Goal: Task Accomplishment & Management: Use online tool/utility

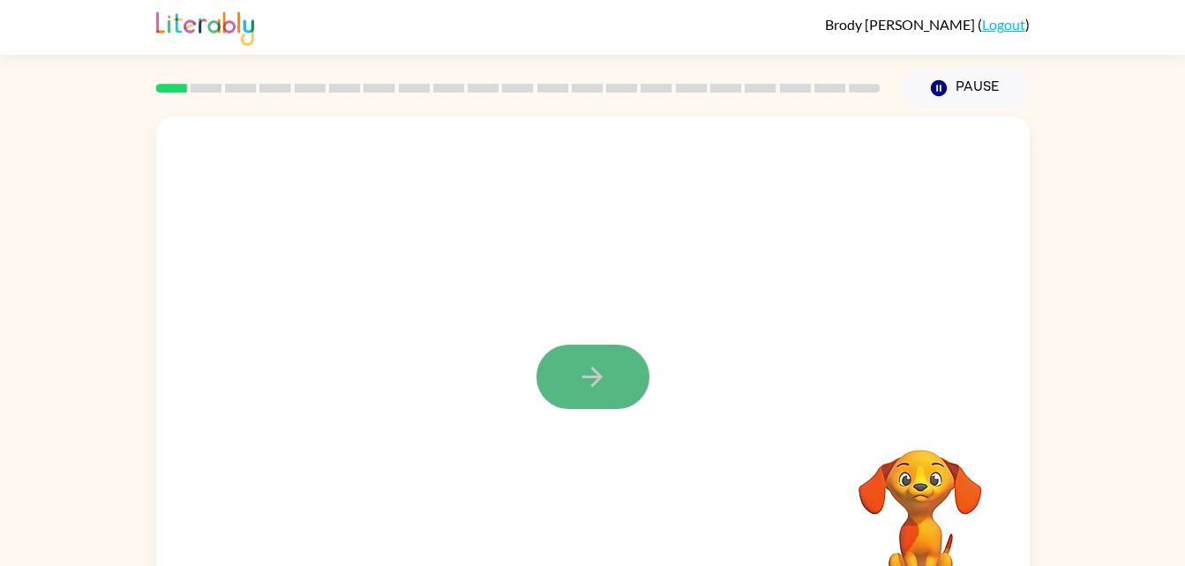
click at [568, 396] on button "button" at bounding box center [592, 377] width 113 height 64
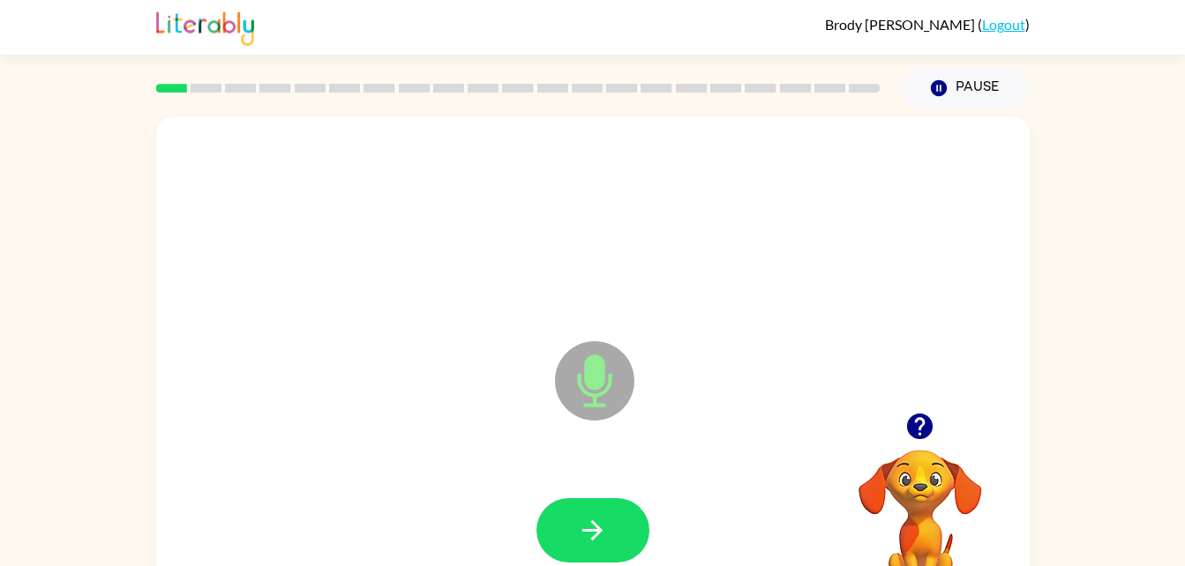
click at [586, 374] on icon "Microphone The Microphone is here when it is your turn to talk" at bounding box center [683, 403] width 265 height 132
click at [602, 549] on button "button" at bounding box center [592, 530] width 113 height 64
click at [598, 366] on icon "Microphone The Microphone is here when it is your turn to talk" at bounding box center [683, 403] width 265 height 132
click at [600, 517] on icon "button" at bounding box center [592, 530] width 31 height 31
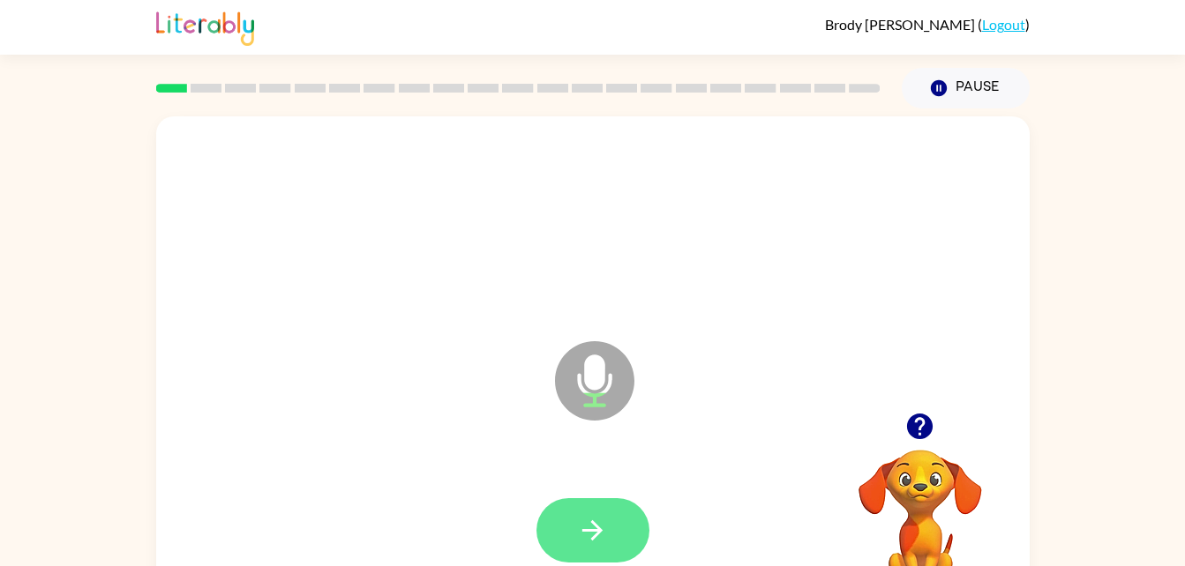
click at [638, 511] on button "button" at bounding box center [592, 530] width 113 height 64
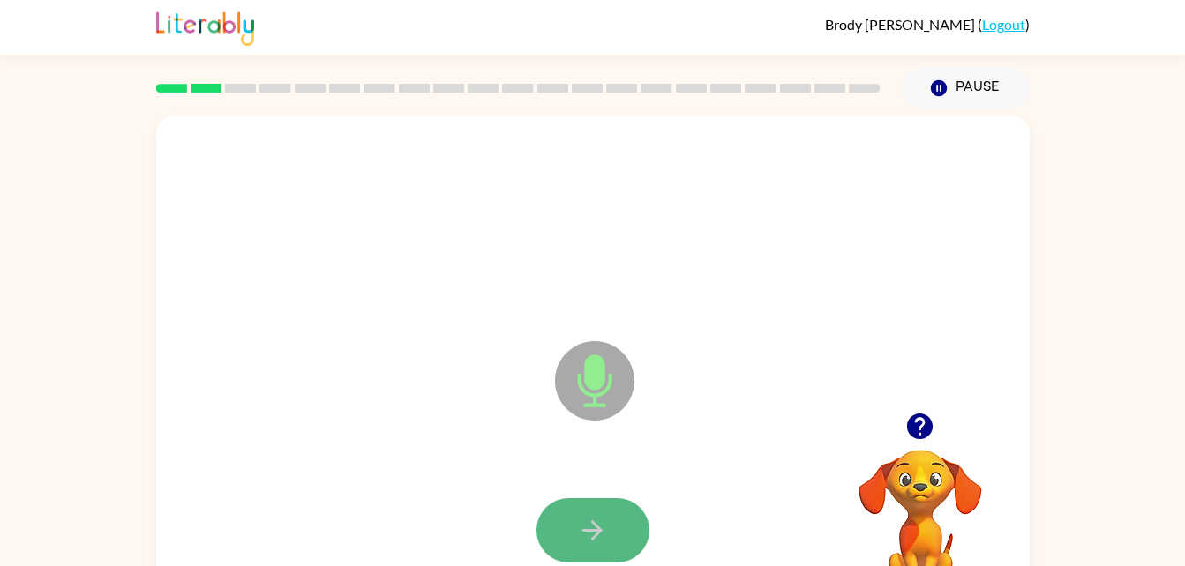
click at [641, 522] on button "button" at bounding box center [592, 530] width 113 height 64
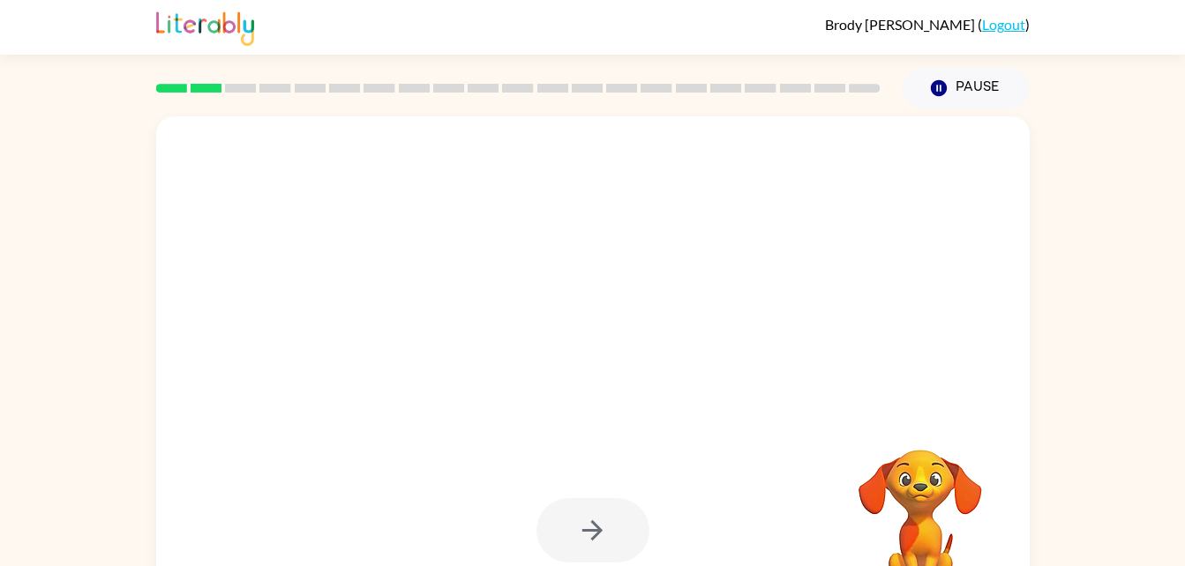
click at [641, 522] on div at bounding box center [592, 530] width 113 height 64
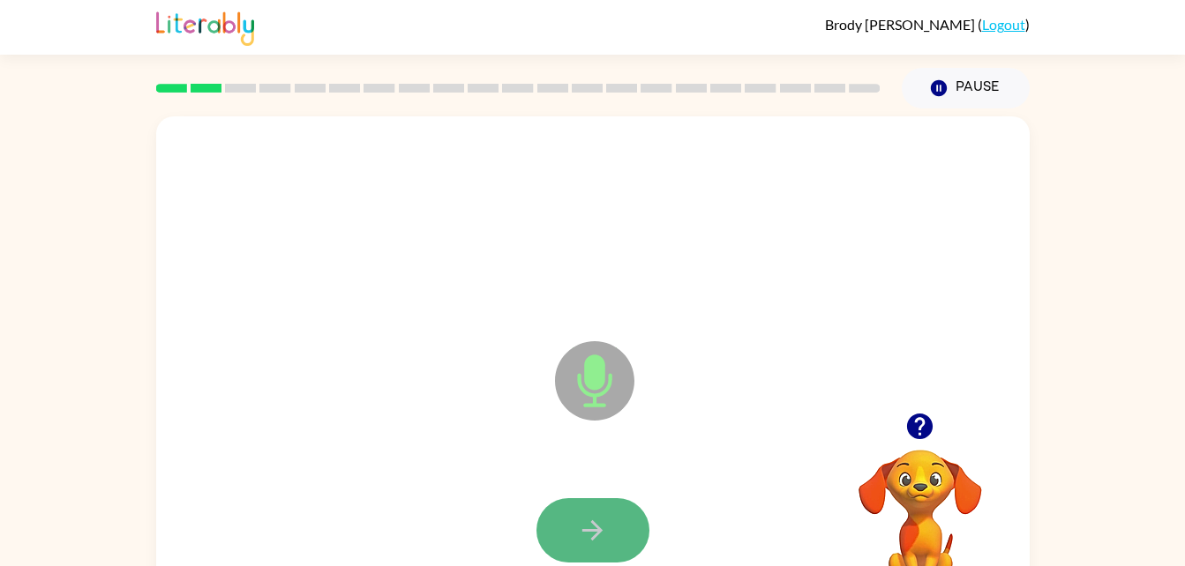
click at [623, 528] on button "button" at bounding box center [592, 530] width 113 height 64
click at [626, 544] on button "button" at bounding box center [592, 530] width 113 height 64
click at [627, 537] on button "button" at bounding box center [592, 530] width 113 height 64
click at [627, 536] on button "button" at bounding box center [592, 530] width 113 height 64
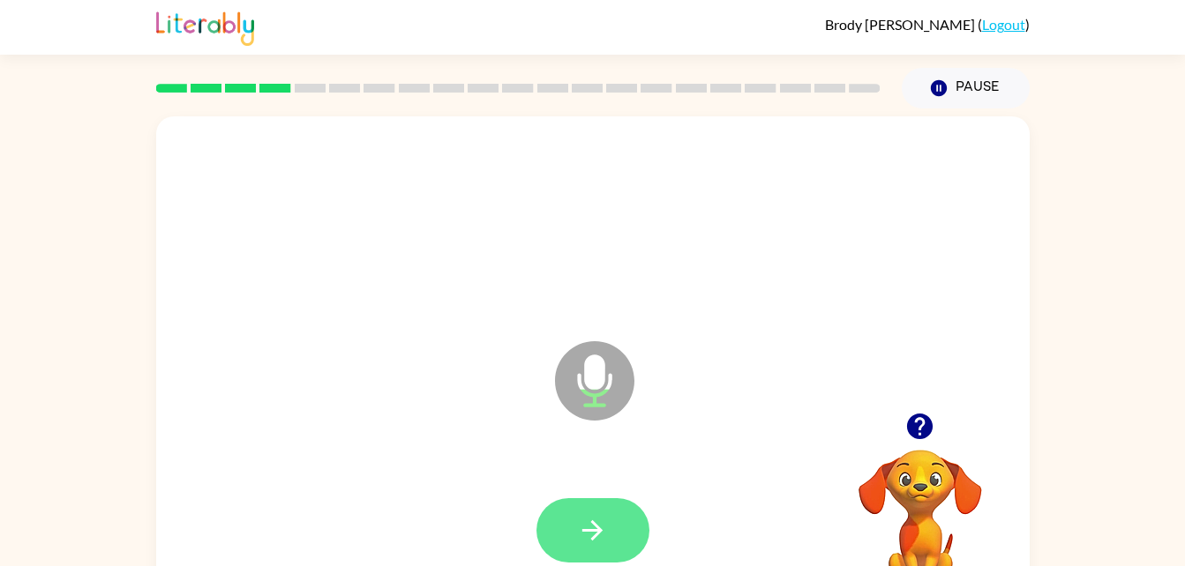
click at [614, 537] on button "button" at bounding box center [592, 530] width 113 height 64
click at [623, 534] on button "button" at bounding box center [592, 530] width 113 height 64
click at [623, 539] on button "button" at bounding box center [592, 530] width 113 height 64
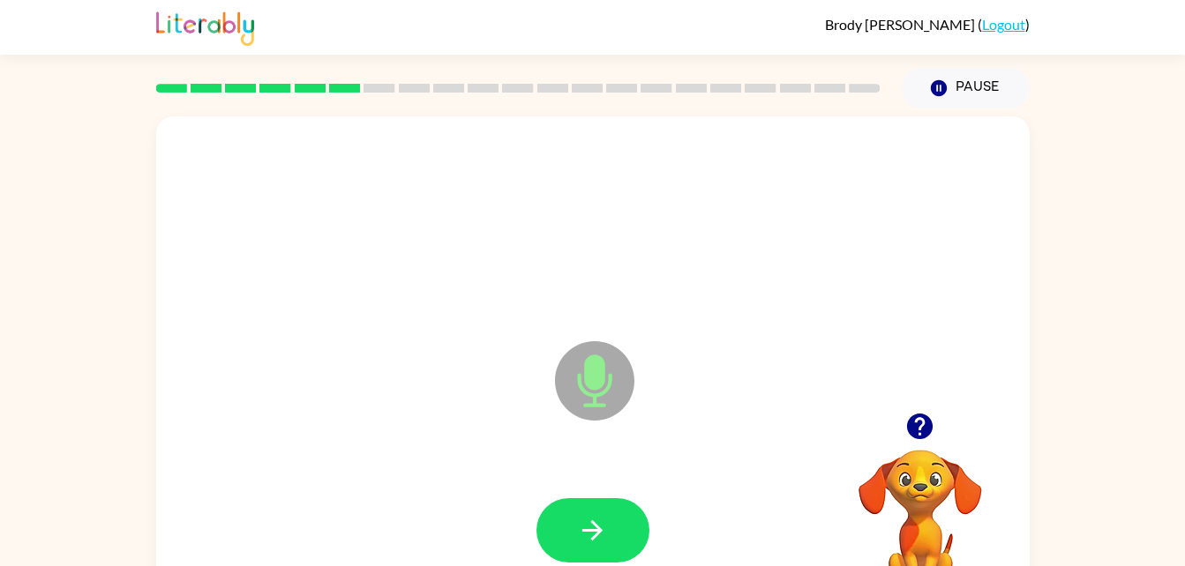
click at [618, 532] on button "button" at bounding box center [592, 530] width 113 height 64
click at [629, 520] on button "button" at bounding box center [592, 530] width 113 height 64
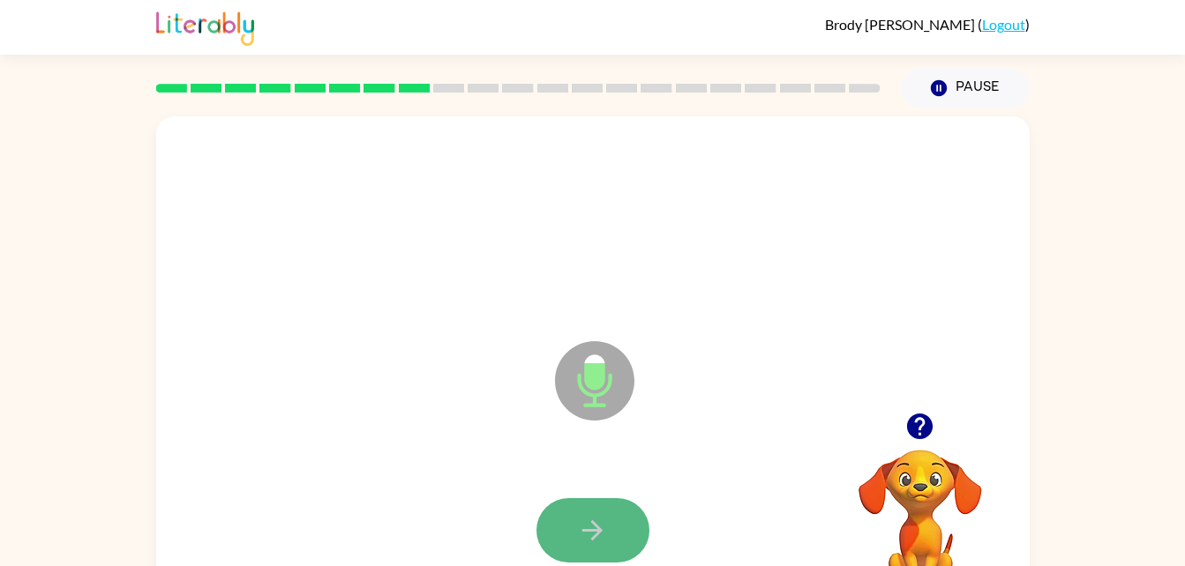
click at [606, 524] on icon "button" at bounding box center [592, 530] width 31 height 31
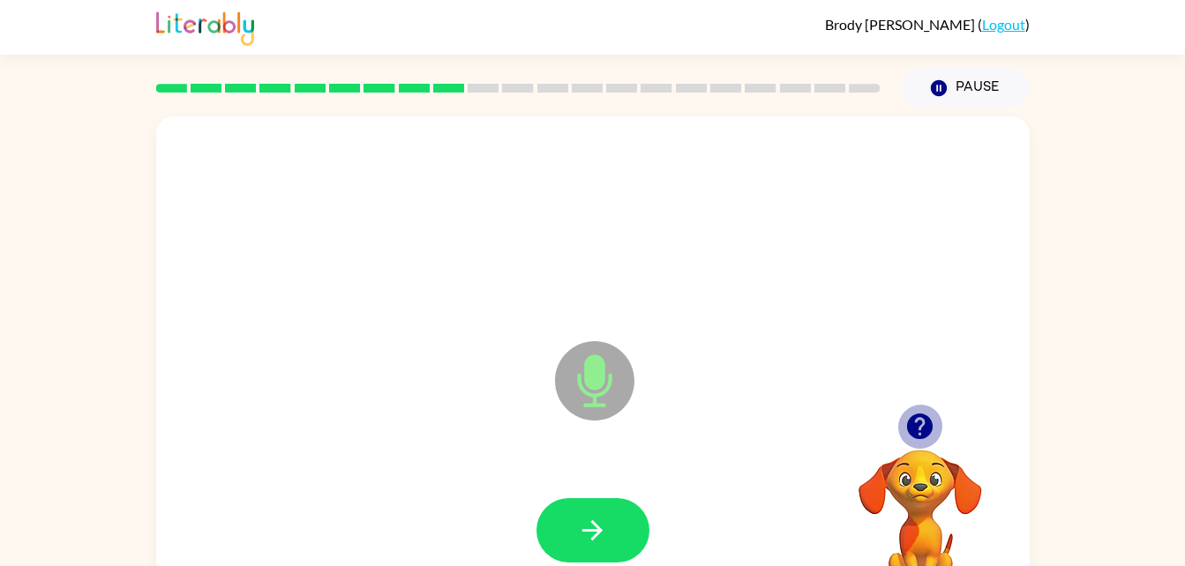
click at [921, 423] on icon "button" at bounding box center [920, 427] width 26 height 26
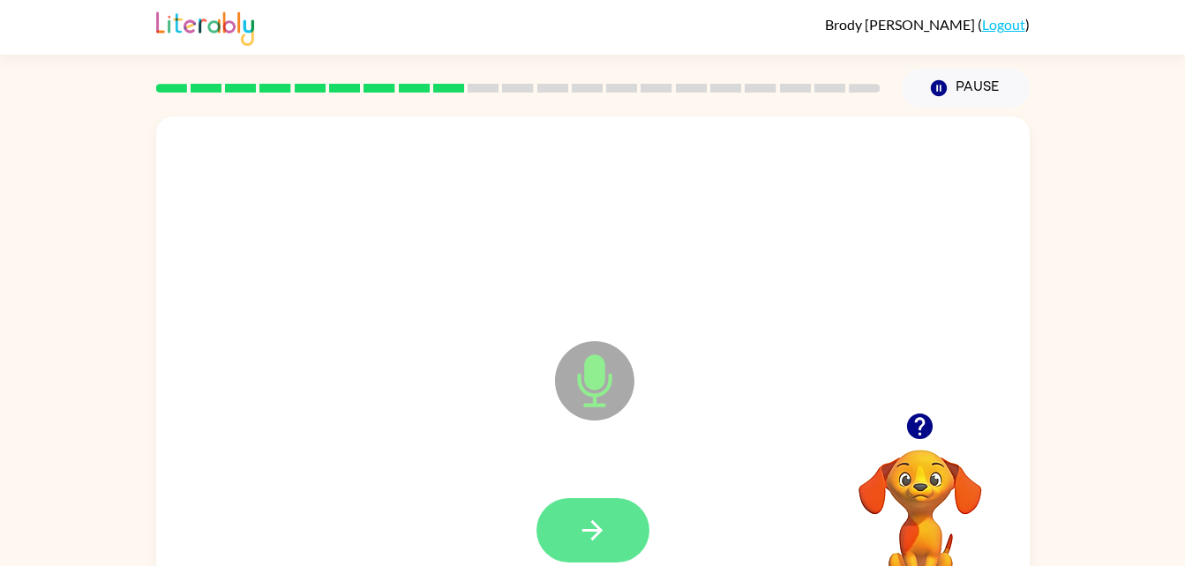
click at [631, 529] on button "button" at bounding box center [592, 530] width 113 height 64
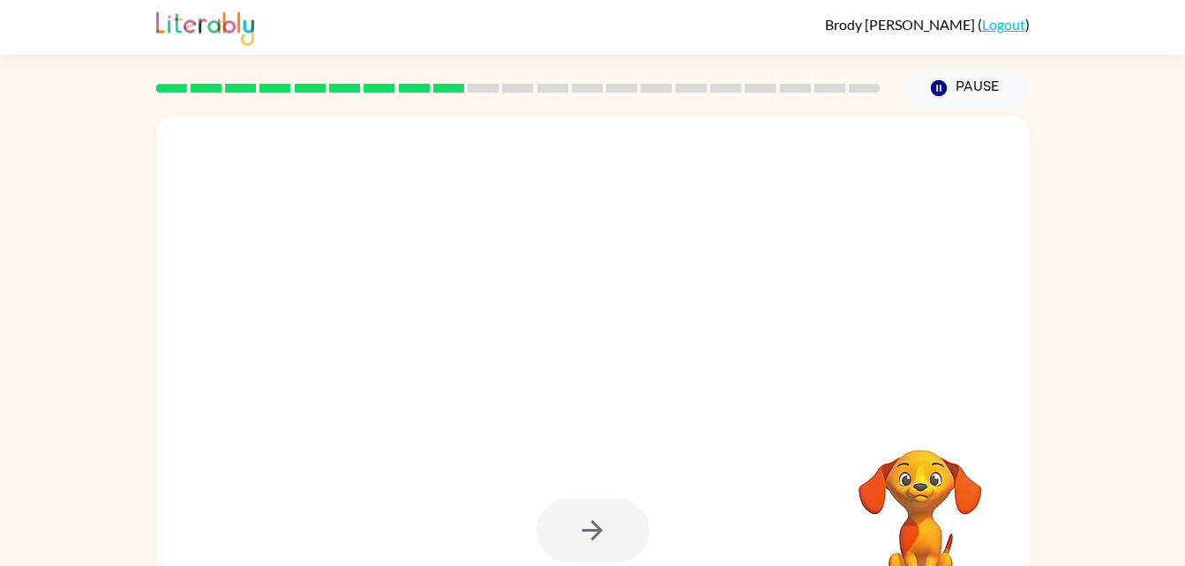
click at [624, 535] on div at bounding box center [592, 530] width 113 height 64
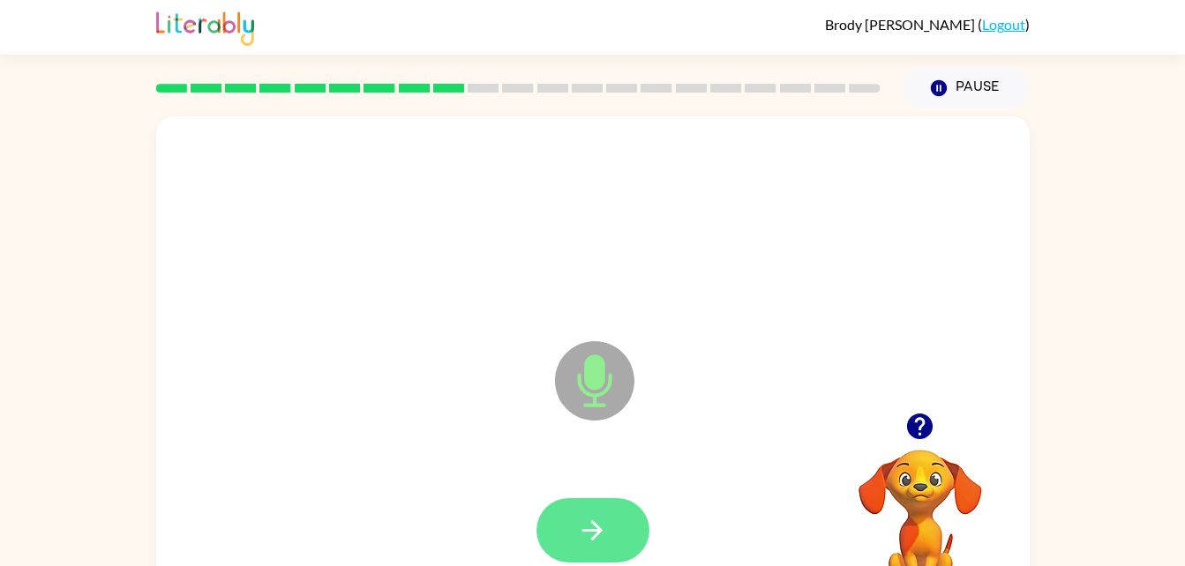
click at [604, 525] on icon "button" at bounding box center [592, 530] width 31 height 31
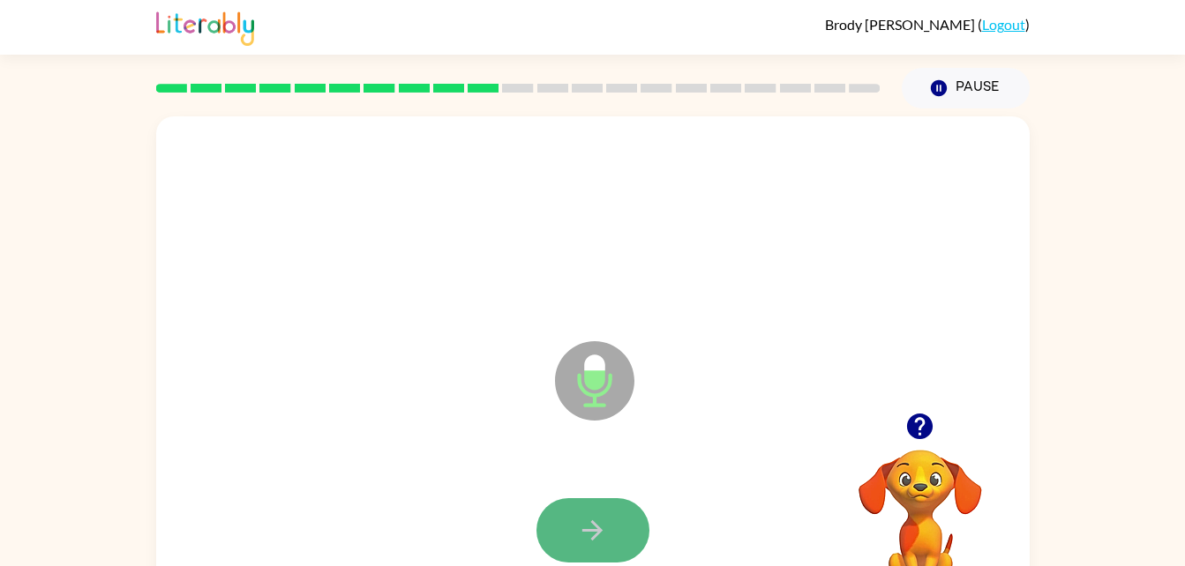
click at [604, 525] on icon "button" at bounding box center [592, 530] width 31 height 31
click at [606, 533] on icon "button" at bounding box center [592, 530] width 31 height 31
click at [608, 529] on button "button" at bounding box center [592, 530] width 113 height 64
click at [570, 541] on button "button" at bounding box center [592, 530] width 113 height 64
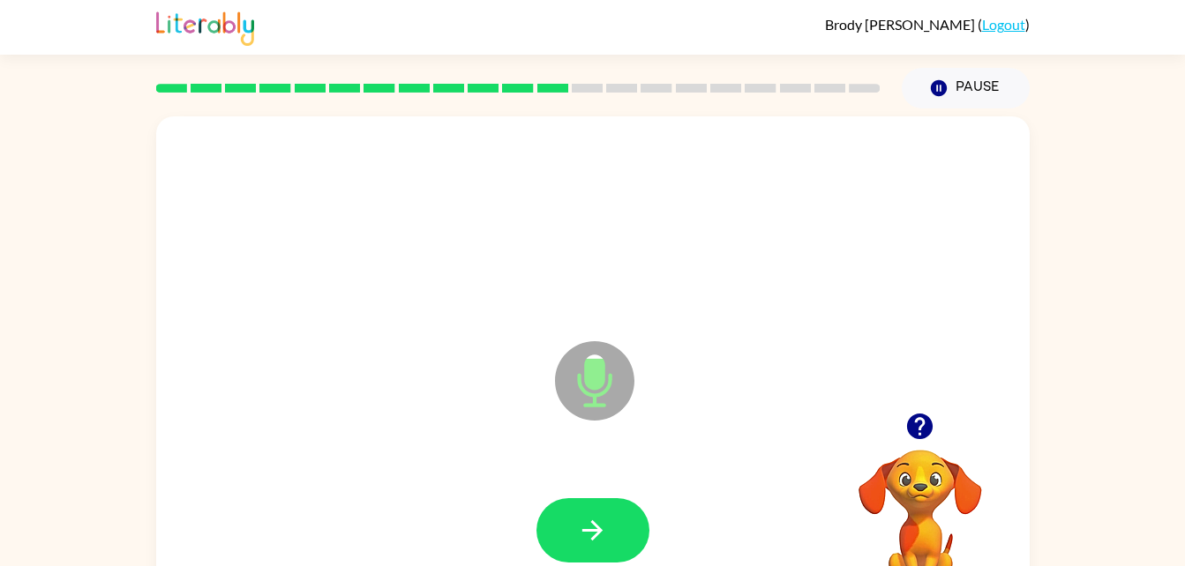
click at [927, 433] on icon "button" at bounding box center [920, 427] width 26 height 26
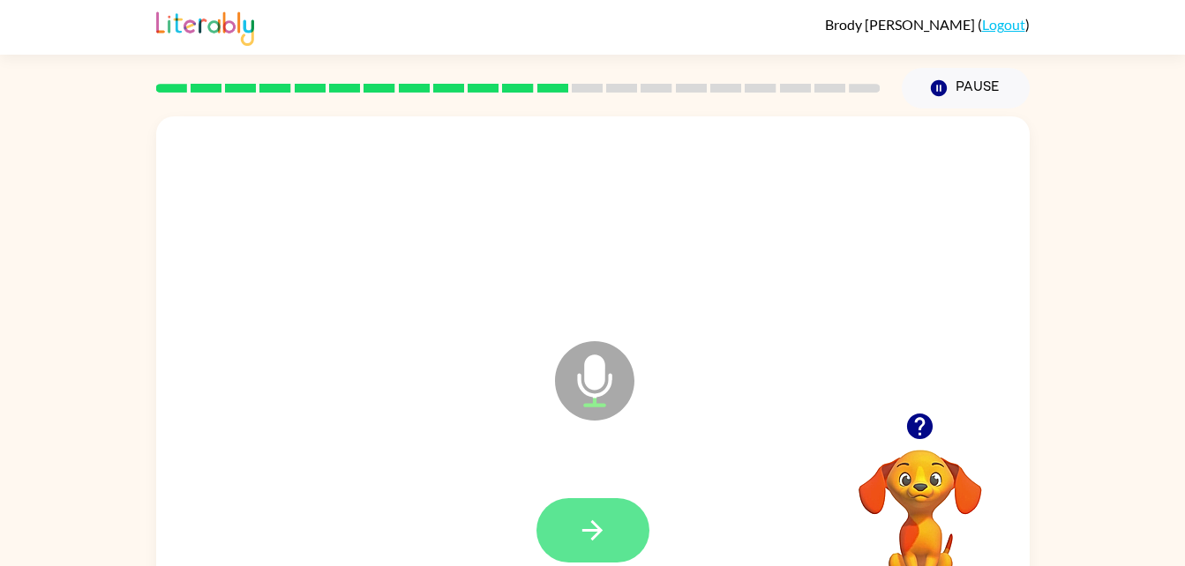
click at [586, 541] on icon "button" at bounding box center [592, 530] width 31 height 31
click at [601, 539] on icon "button" at bounding box center [592, 530] width 31 height 31
click at [629, 527] on button "button" at bounding box center [592, 530] width 113 height 64
click at [628, 536] on button "button" at bounding box center [592, 530] width 113 height 64
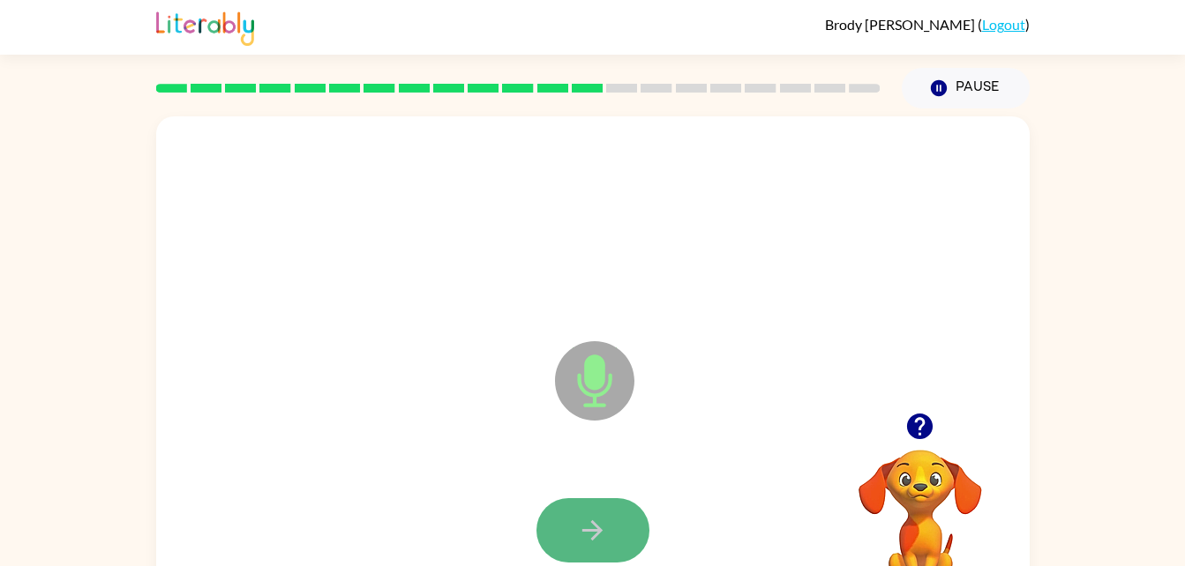
click at [628, 536] on button "button" at bounding box center [592, 530] width 113 height 64
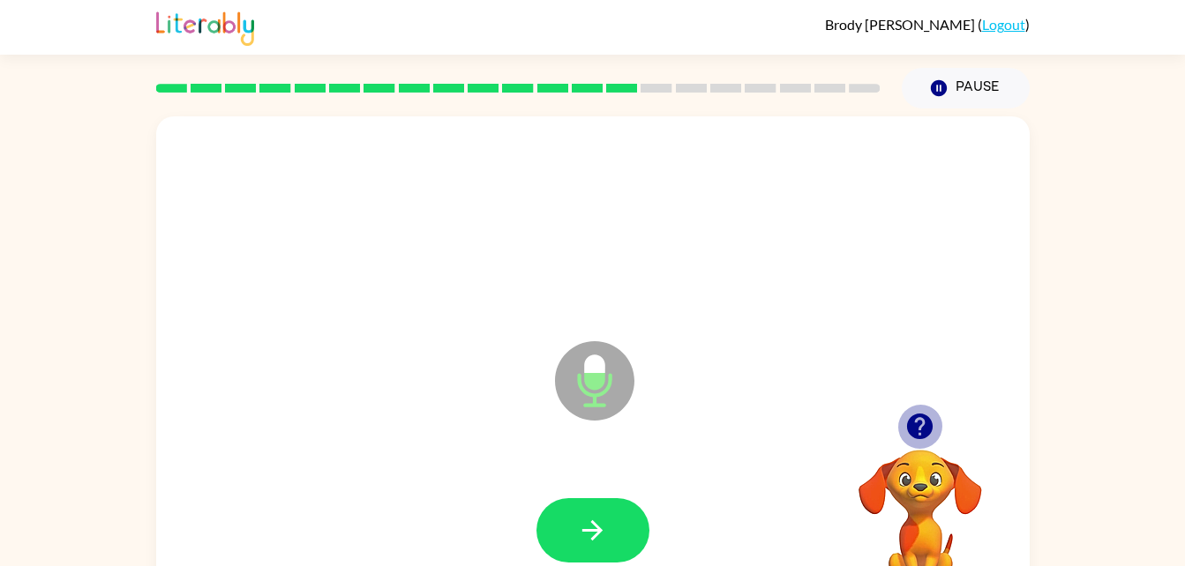
click at [924, 429] on icon "button" at bounding box center [920, 427] width 26 height 26
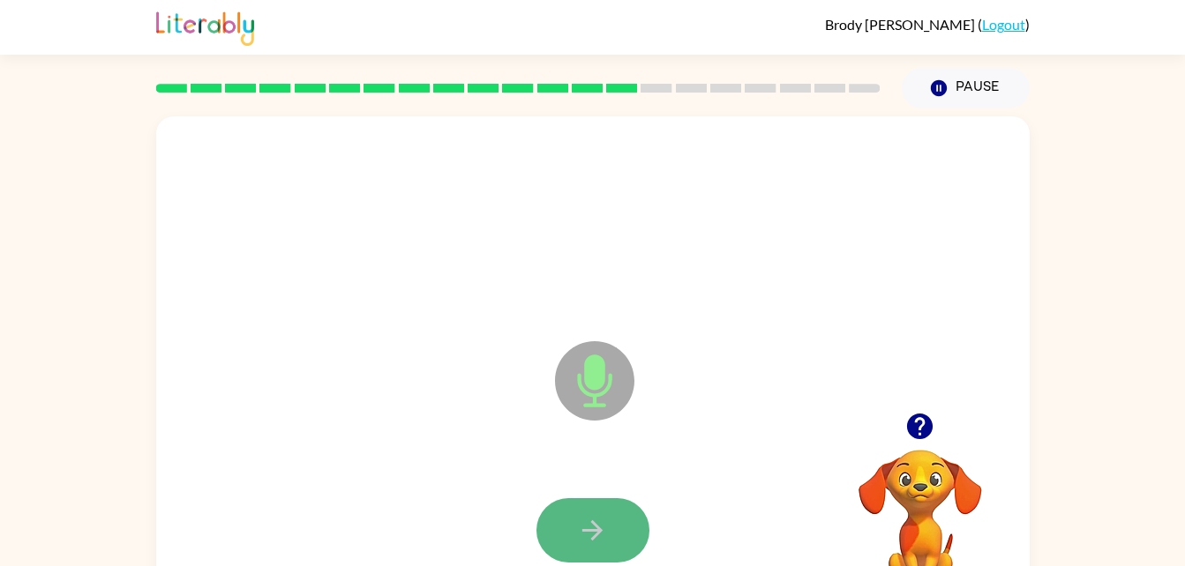
click at [619, 541] on button "button" at bounding box center [592, 530] width 113 height 64
click at [637, 542] on button "button" at bounding box center [592, 530] width 113 height 64
click at [632, 543] on button "button" at bounding box center [592, 530] width 113 height 64
click at [617, 541] on button "button" at bounding box center [592, 530] width 113 height 64
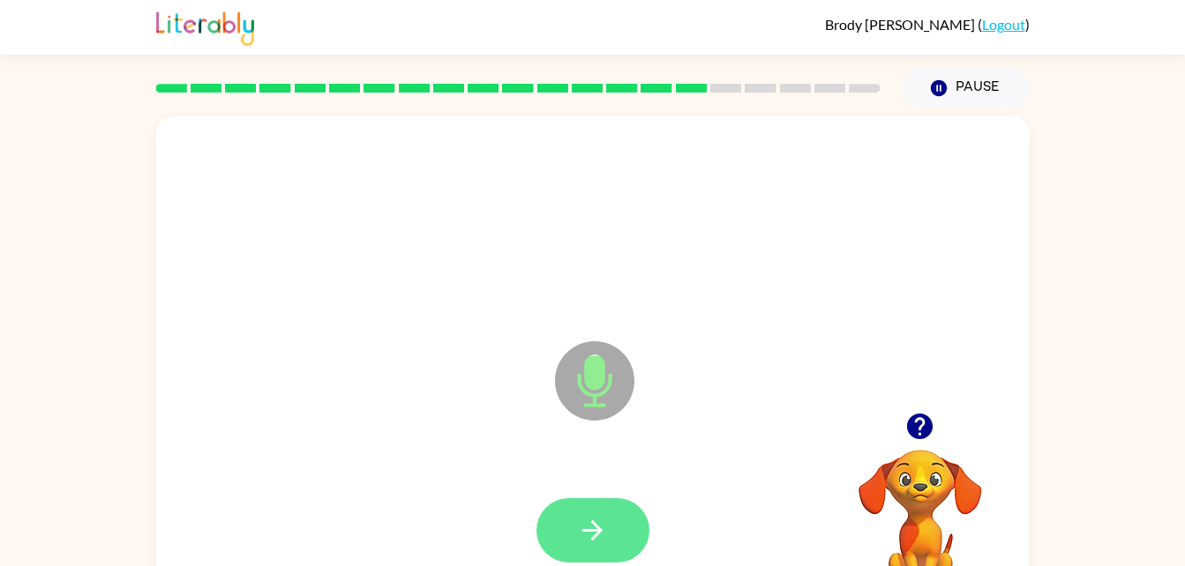
click at [618, 543] on button "button" at bounding box center [592, 530] width 113 height 64
click at [589, 505] on button "button" at bounding box center [592, 530] width 113 height 64
click at [588, 488] on div at bounding box center [593, 531] width 838 height 145
click at [581, 536] on icon "button" at bounding box center [592, 530] width 31 height 31
click at [635, 532] on button "button" at bounding box center [592, 530] width 113 height 64
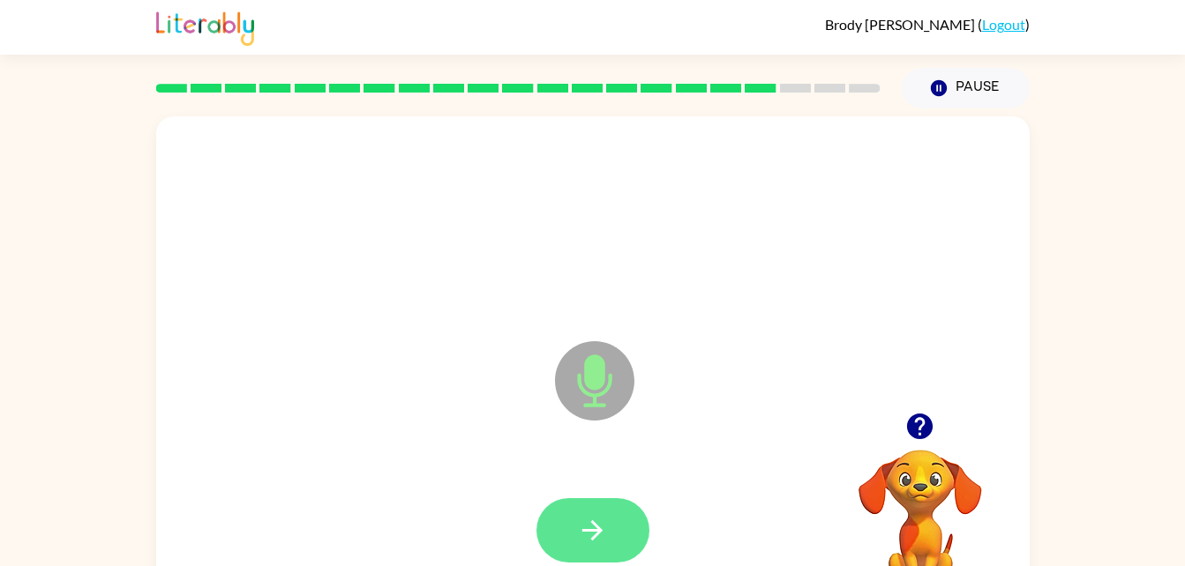
click at [627, 542] on button "button" at bounding box center [592, 530] width 113 height 64
drag, startPoint x: 627, startPoint y: 542, endPoint x: 570, endPoint y: 539, distance: 57.4
click at [570, 539] on button "button" at bounding box center [592, 530] width 113 height 64
click at [568, 529] on button "button" at bounding box center [592, 530] width 113 height 64
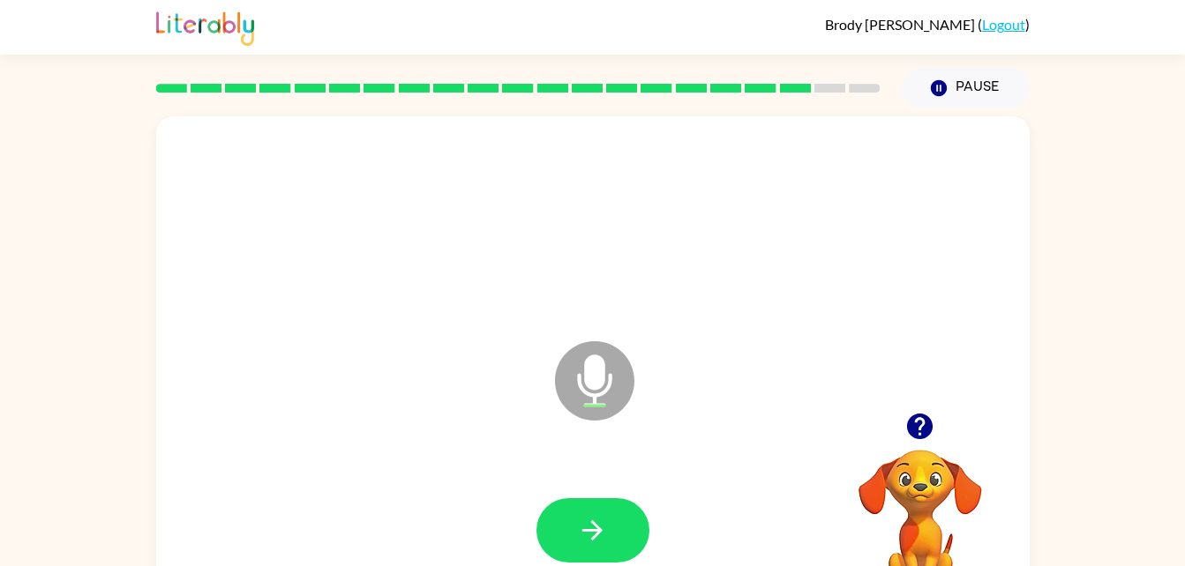
drag, startPoint x: 568, startPoint y: 529, endPoint x: 559, endPoint y: 542, distance: 15.2
click at [559, 542] on button "button" at bounding box center [592, 530] width 113 height 64
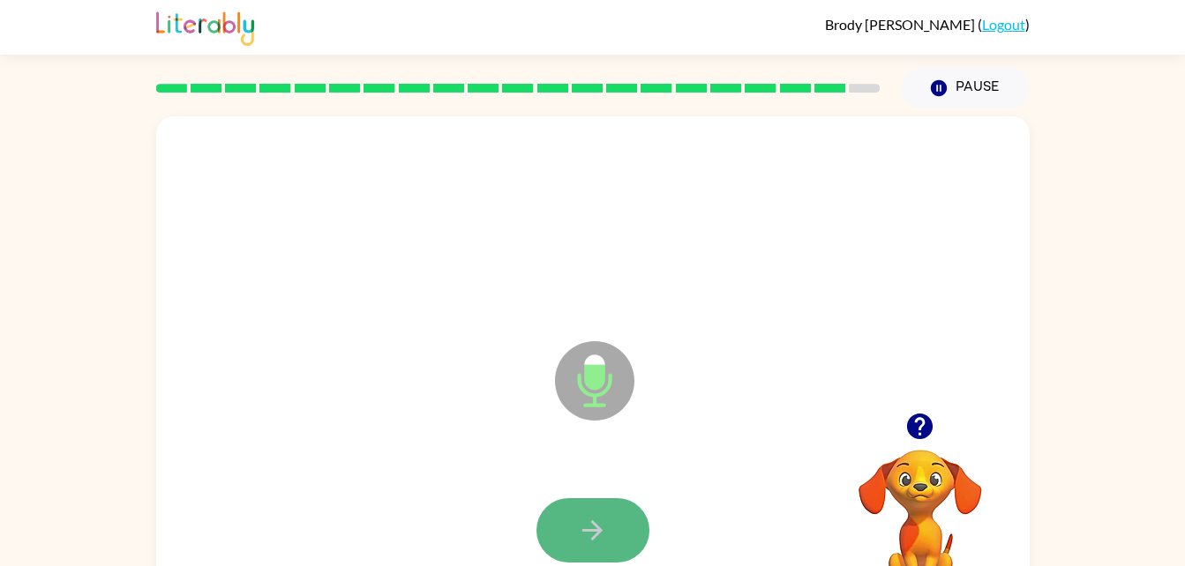
click at [600, 532] on icon "button" at bounding box center [592, 531] width 20 height 20
click at [604, 525] on icon "button" at bounding box center [592, 530] width 31 height 31
